Goal: Answer question/provide support

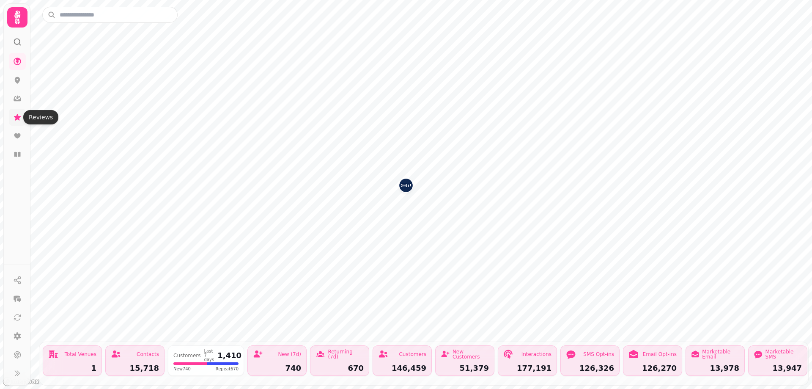
click at [18, 118] on icon at bounding box center [17, 117] width 7 height 6
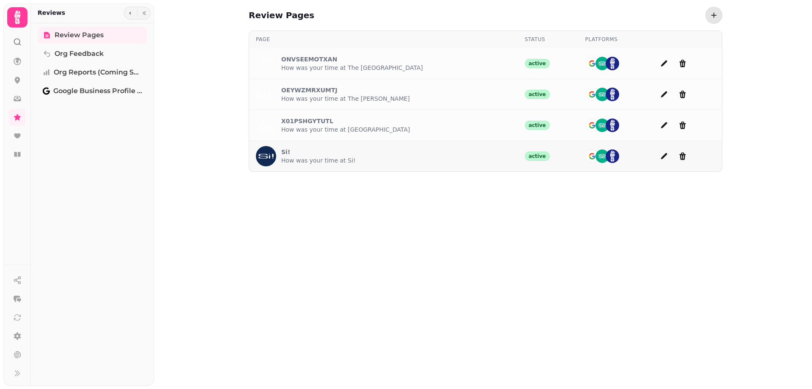
click at [283, 153] on p "Si!" at bounding box center [318, 152] width 74 height 8
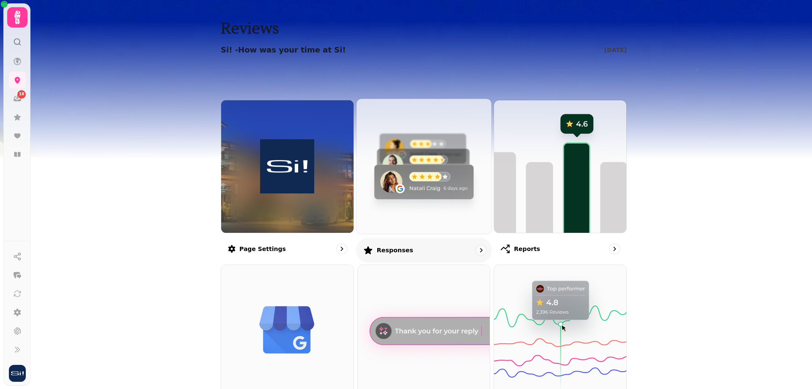
click at [411, 209] on img at bounding box center [424, 166] width 149 height 149
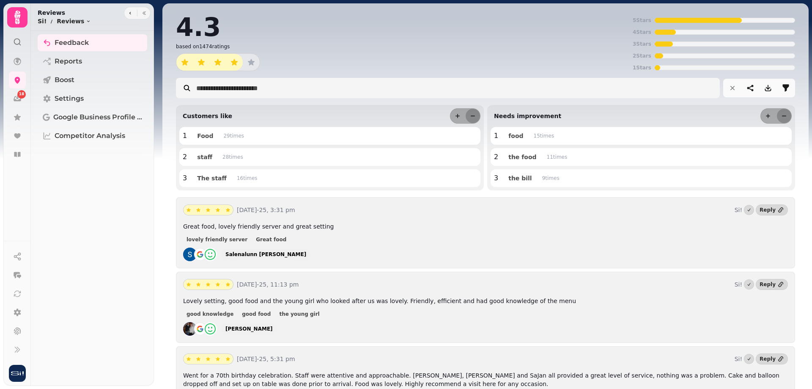
scroll to position [169, 0]
